Goal: Use online tool/utility: Utilize a website feature to perform a specific function

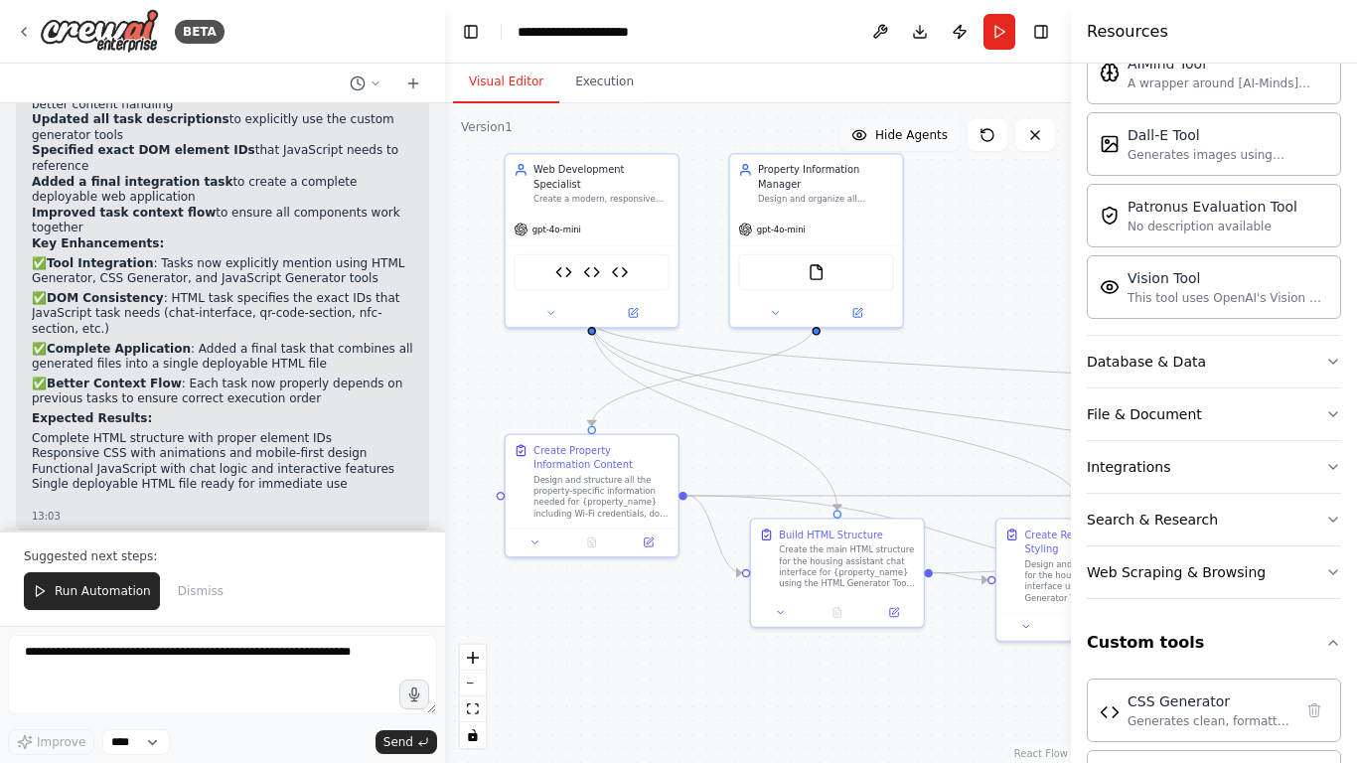
click at [939, 137] on span "Hide Agents" at bounding box center [911, 135] width 73 height 16
click at [939, 137] on span "Show Agents" at bounding box center [909, 135] width 78 height 16
click at [589, 90] on button "Execution" at bounding box center [604, 83] width 90 height 42
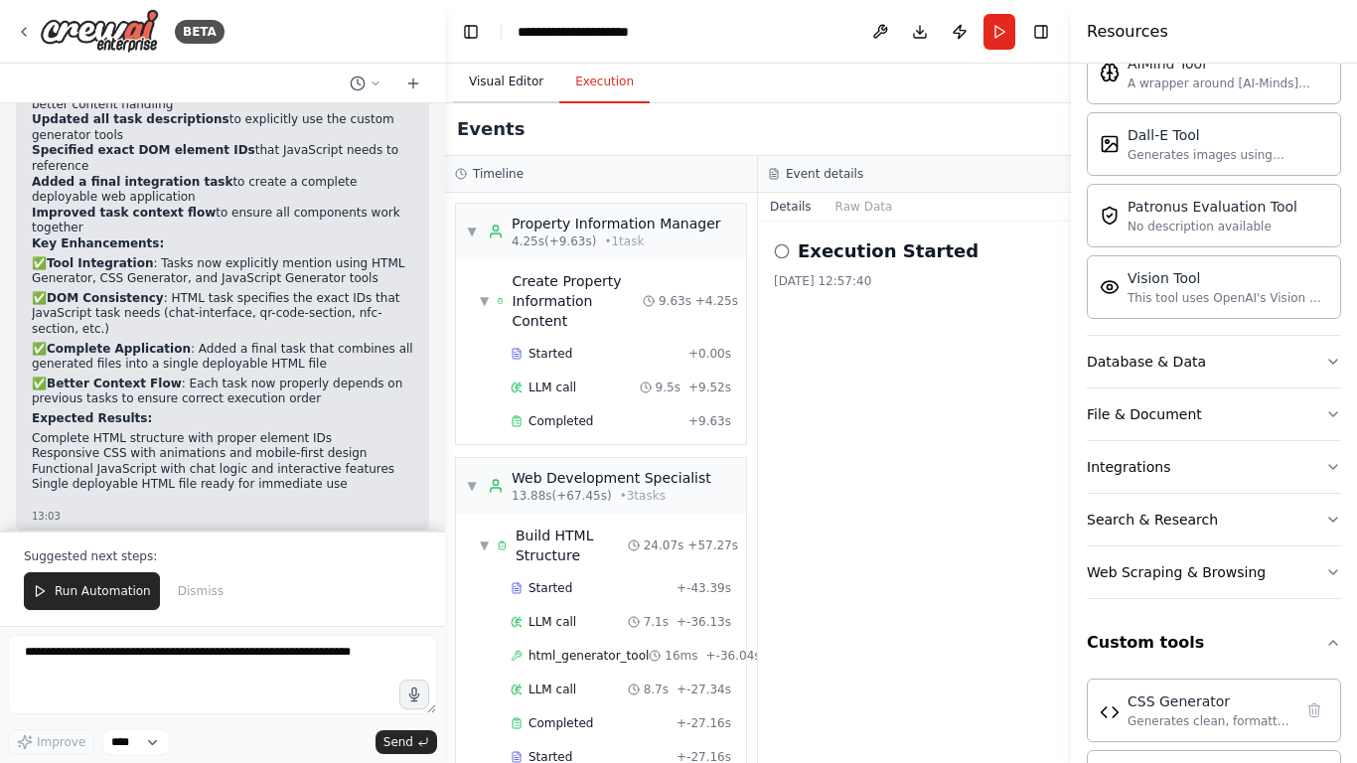
click at [491, 95] on button "Visual Editor" at bounding box center [506, 83] width 106 height 42
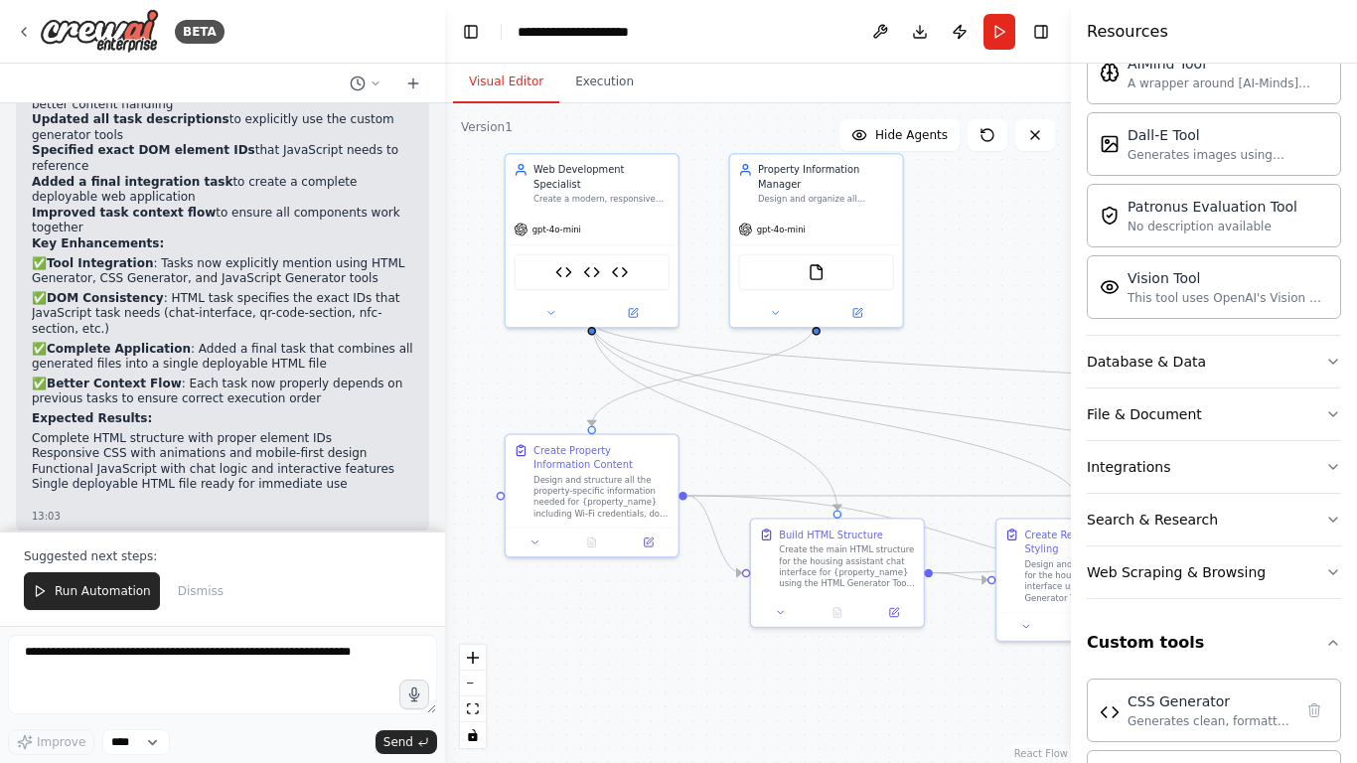
click at [577, 103] on div ".deletable-edge-delete-btn { width: 20px; height: 20px; border: 0px solid #ffff…" at bounding box center [758, 433] width 626 height 660
click at [581, 88] on button "Execution" at bounding box center [604, 83] width 90 height 42
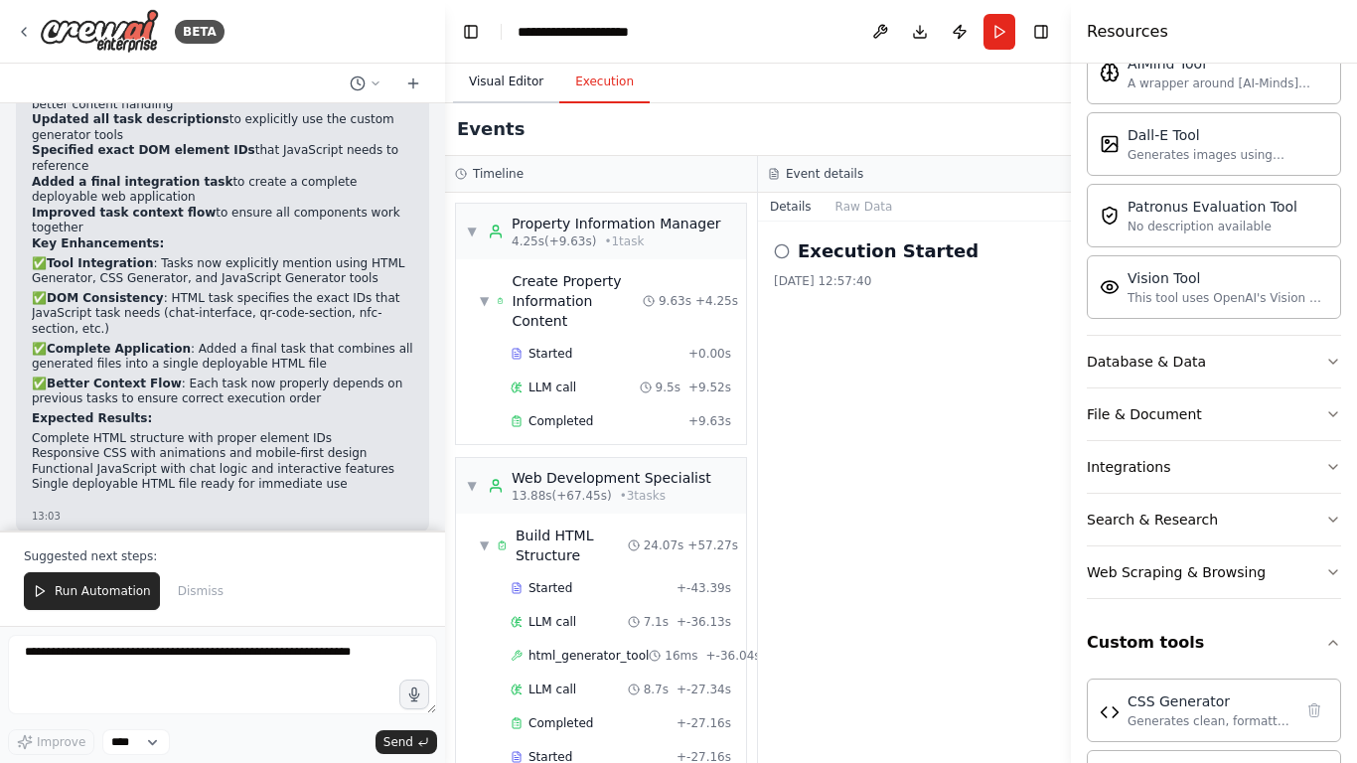
click at [478, 90] on button "Visual Editor" at bounding box center [506, 83] width 106 height 42
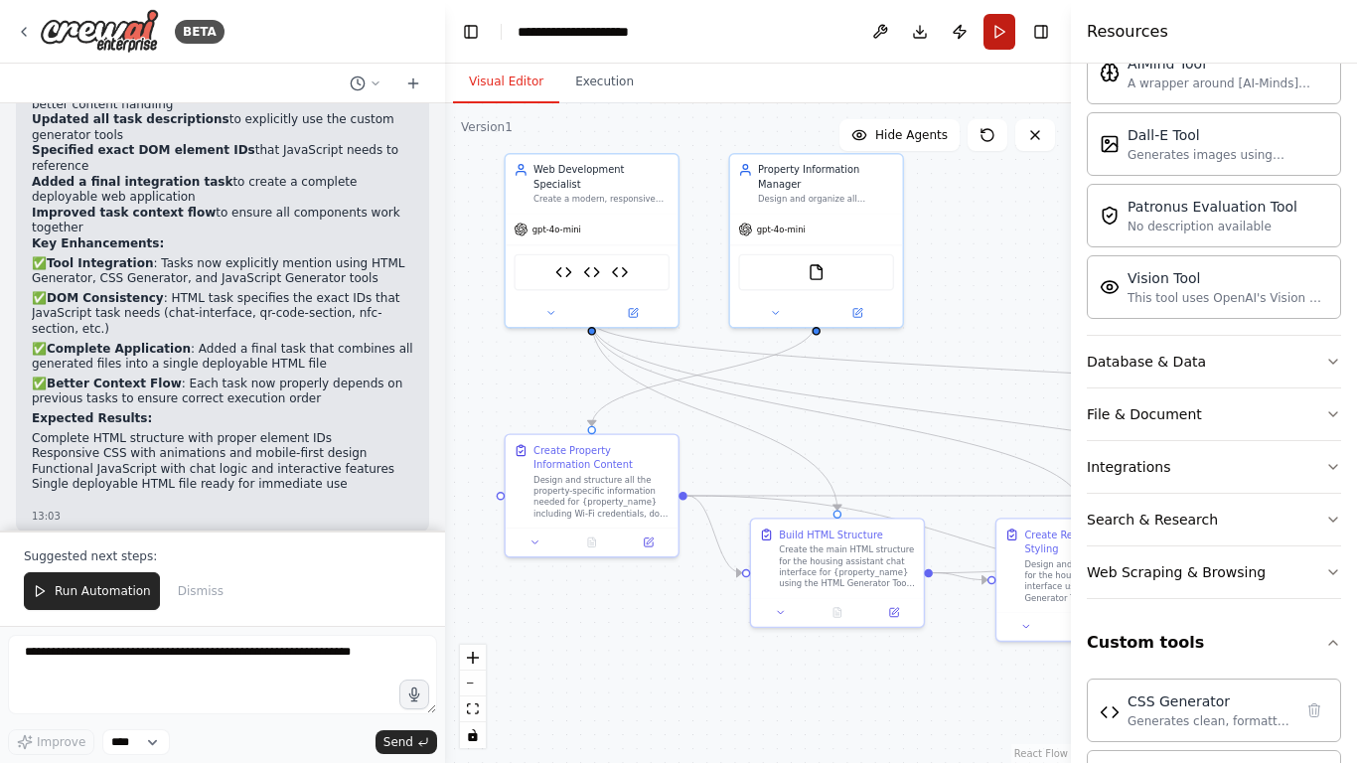
click at [997, 33] on button "Run" at bounding box center [1000, 32] width 32 height 36
